Goal: Find specific page/section: Find specific page/section

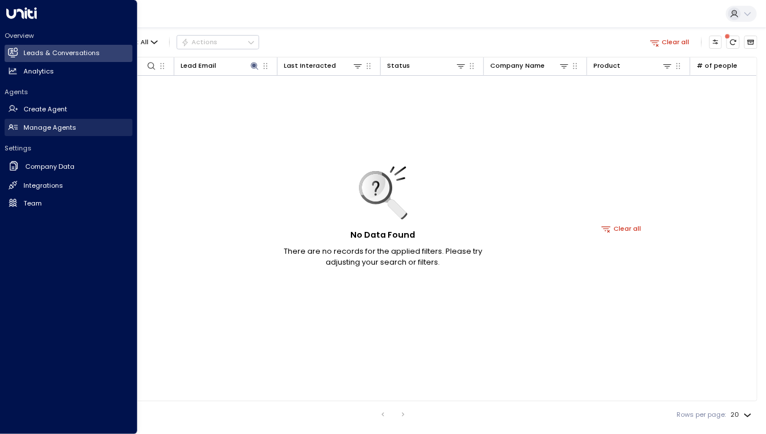
click at [22, 120] on link "Manage Agents Manage Agents" at bounding box center [69, 127] width 128 height 17
